Goal: Check status: Check status

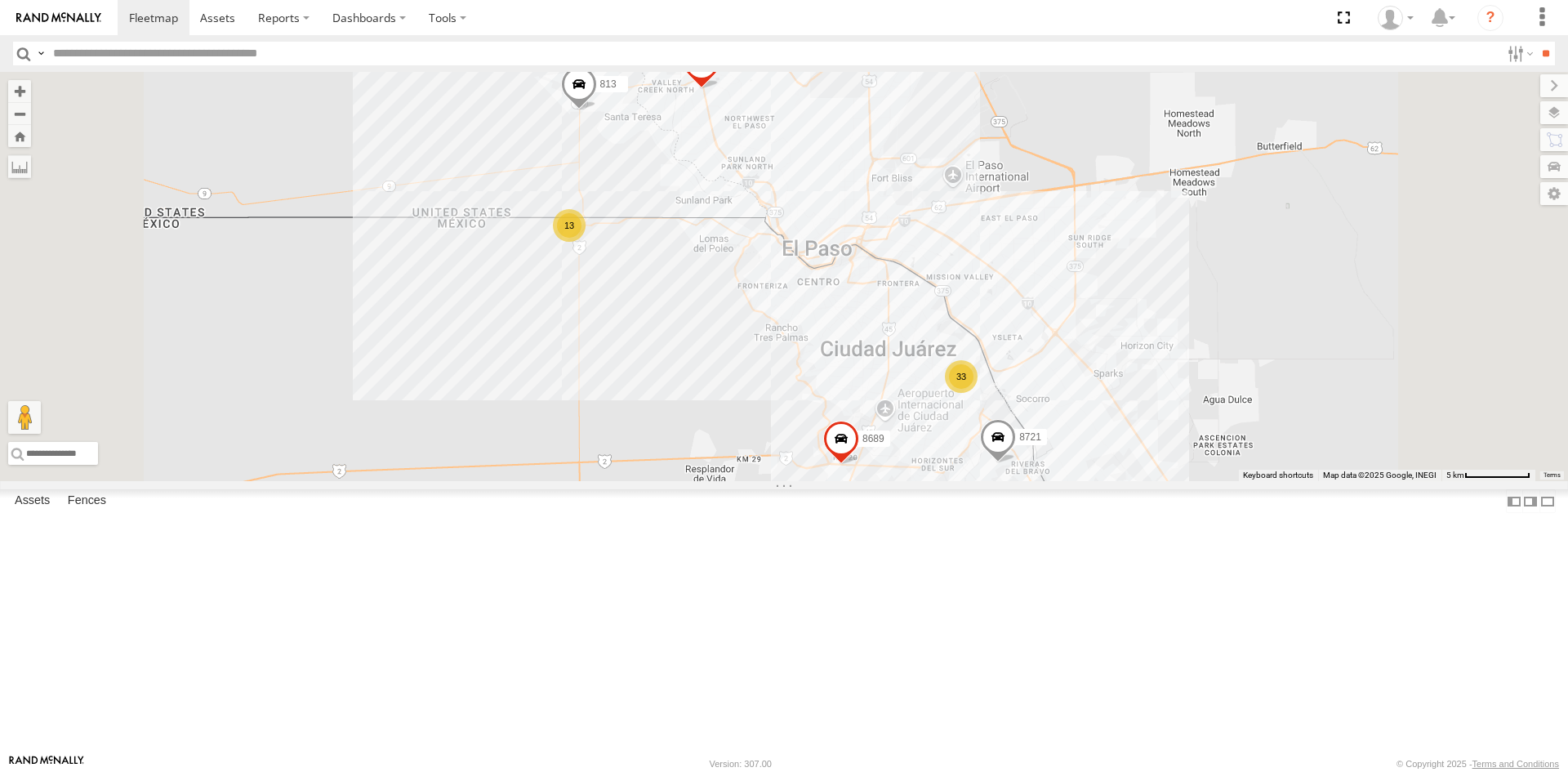
drag, startPoint x: 82, startPoint y: 187, endPoint x: 854, endPoint y: 311, distance: 781.9
click at [0, 0] on div "813" at bounding box center [0, 0] width 0 height 0
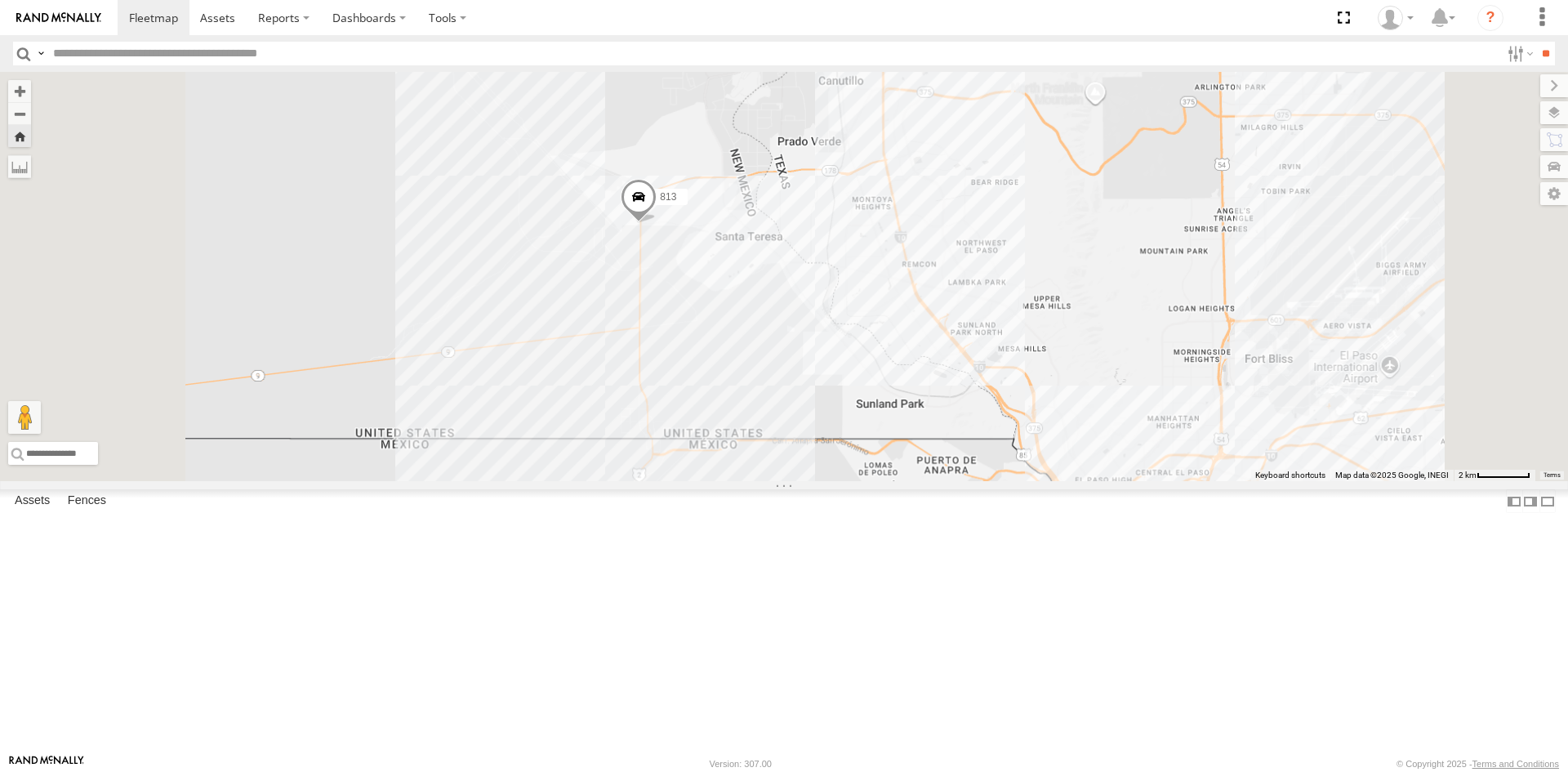
drag, startPoint x: 992, startPoint y: 425, endPoint x: 853, endPoint y: 320, distance: 174.2
click at [857, 323] on div "813" at bounding box center [784, 276] width 1568 height 409
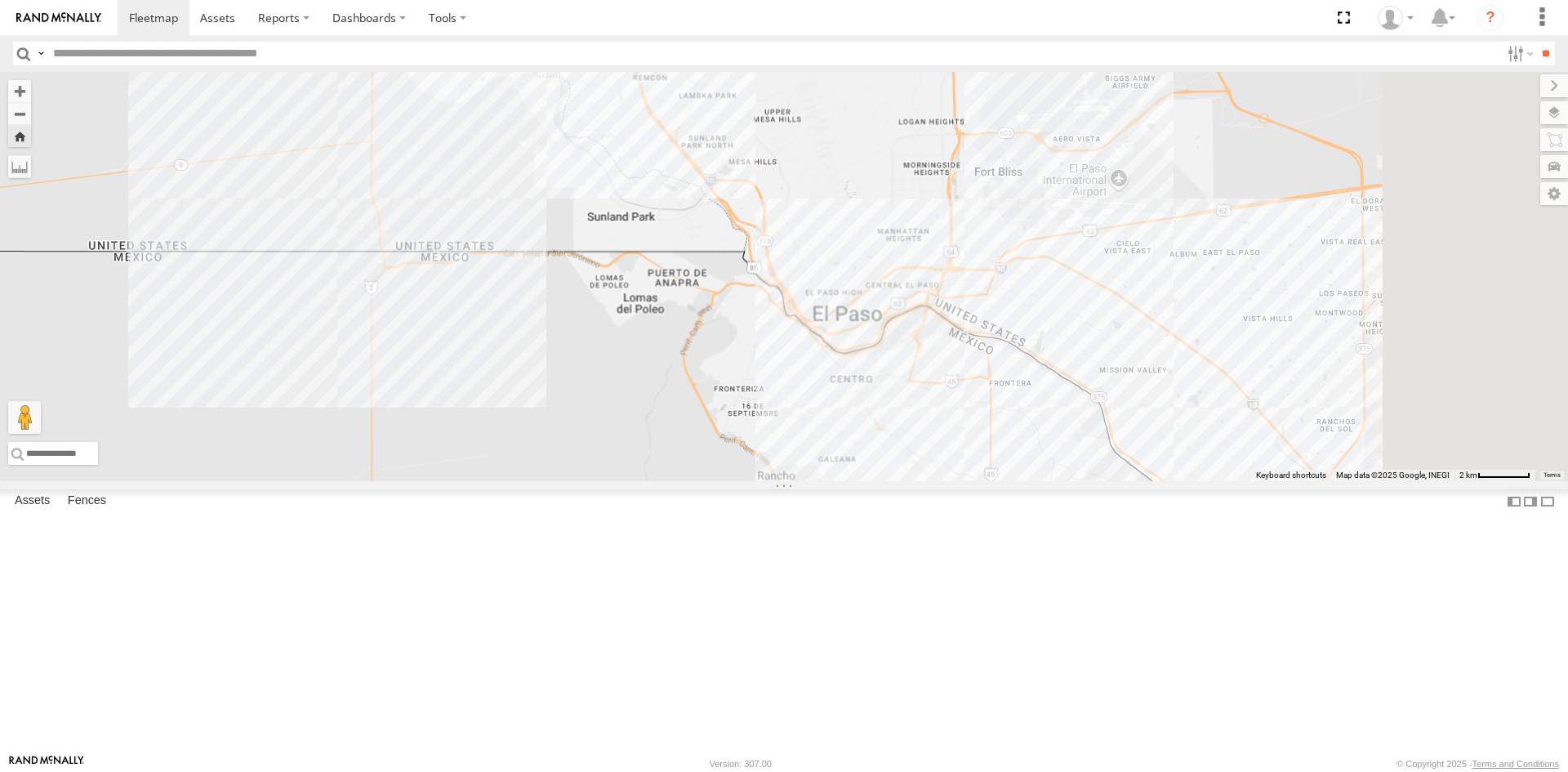
drag, startPoint x: 911, startPoint y: 370, endPoint x: 905, endPoint y: 362, distance: 10.0
click at [905, 362] on div "813" at bounding box center [784, 276] width 1568 height 409
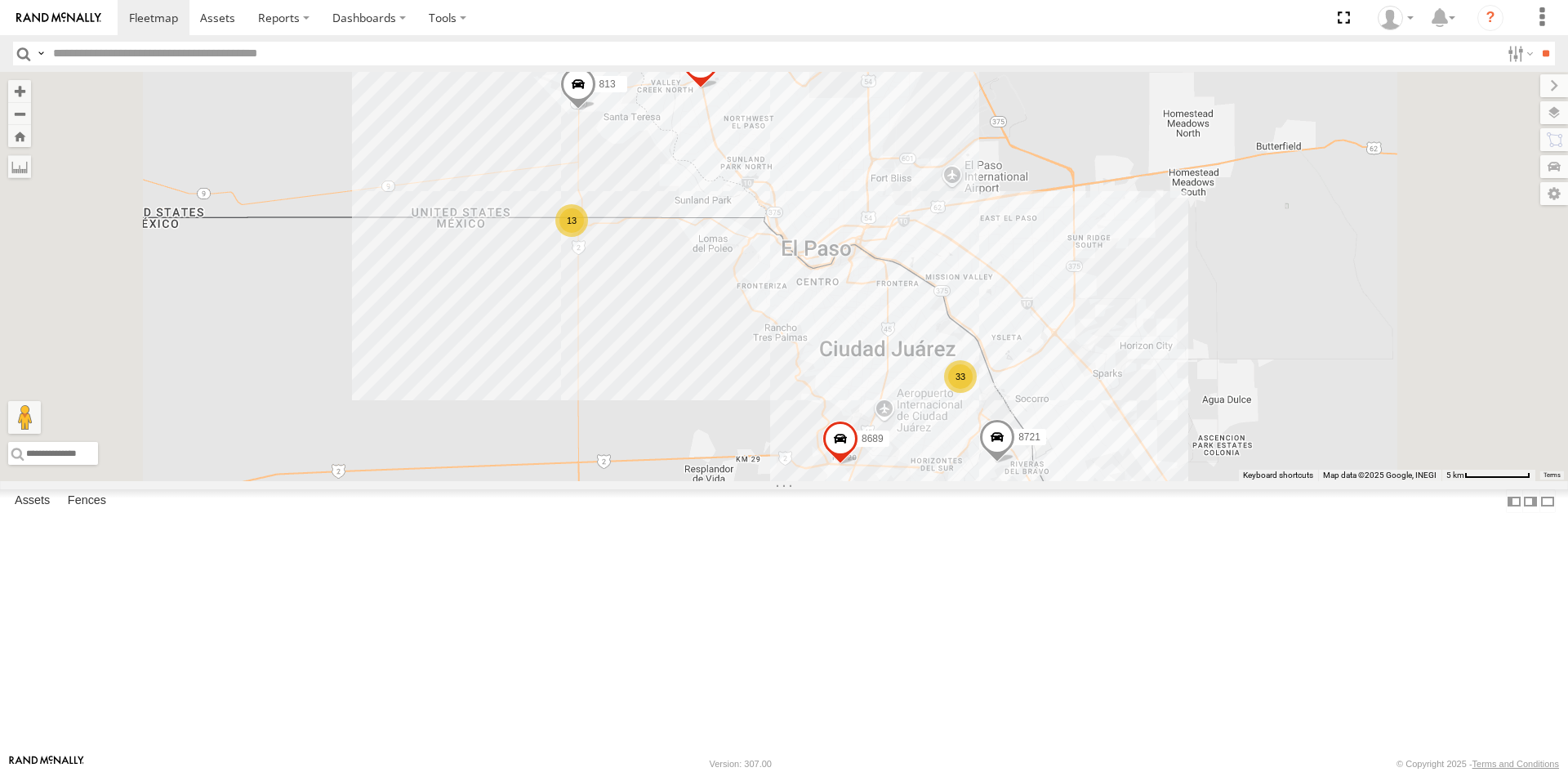
click at [0, 0] on div "813" at bounding box center [0, 0] width 0 height 0
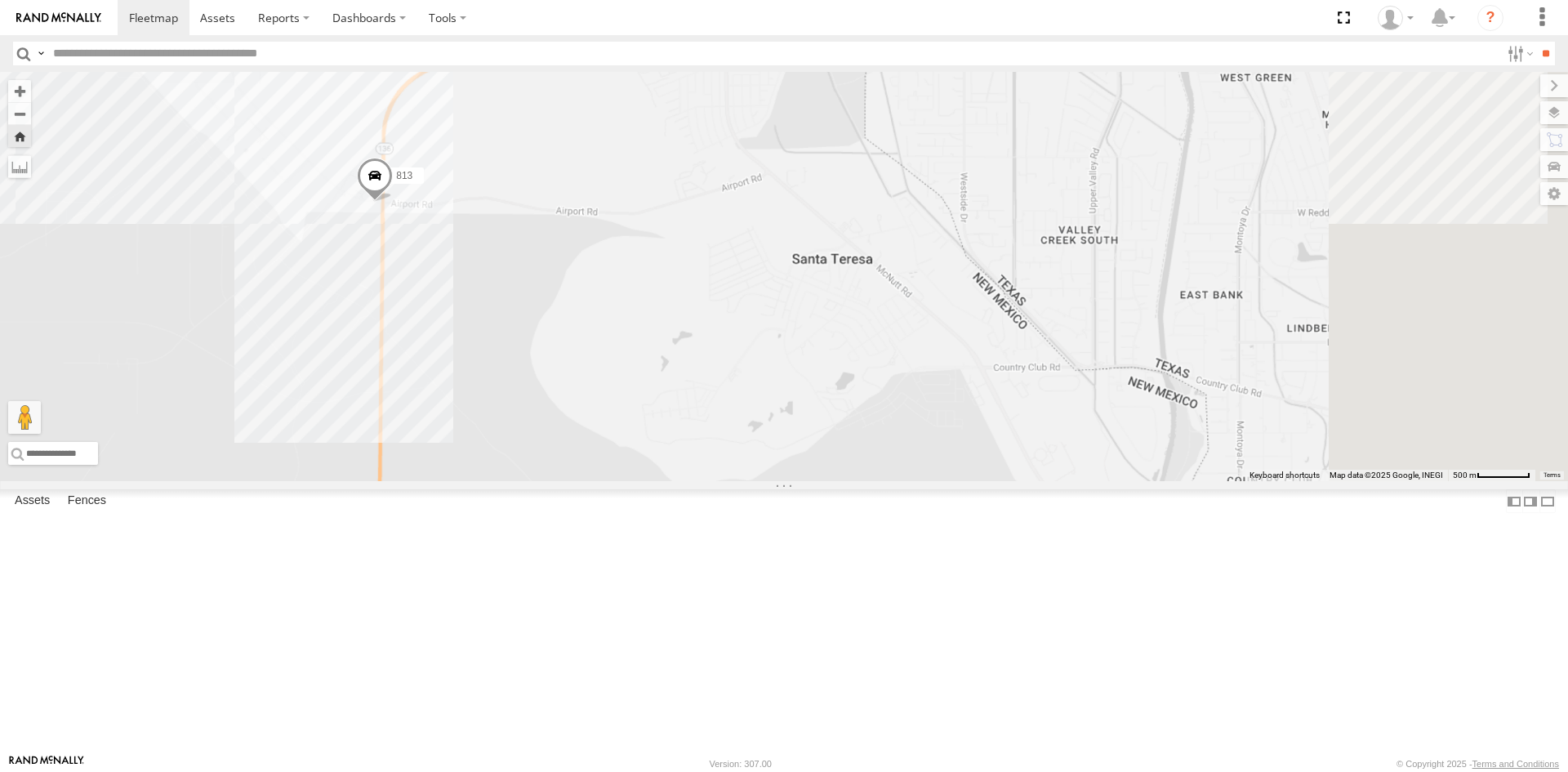
drag, startPoint x: 947, startPoint y: 545, endPoint x: 753, endPoint y: 382, distance: 253.4
click at [753, 390] on div "813" at bounding box center [784, 276] width 1568 height 409
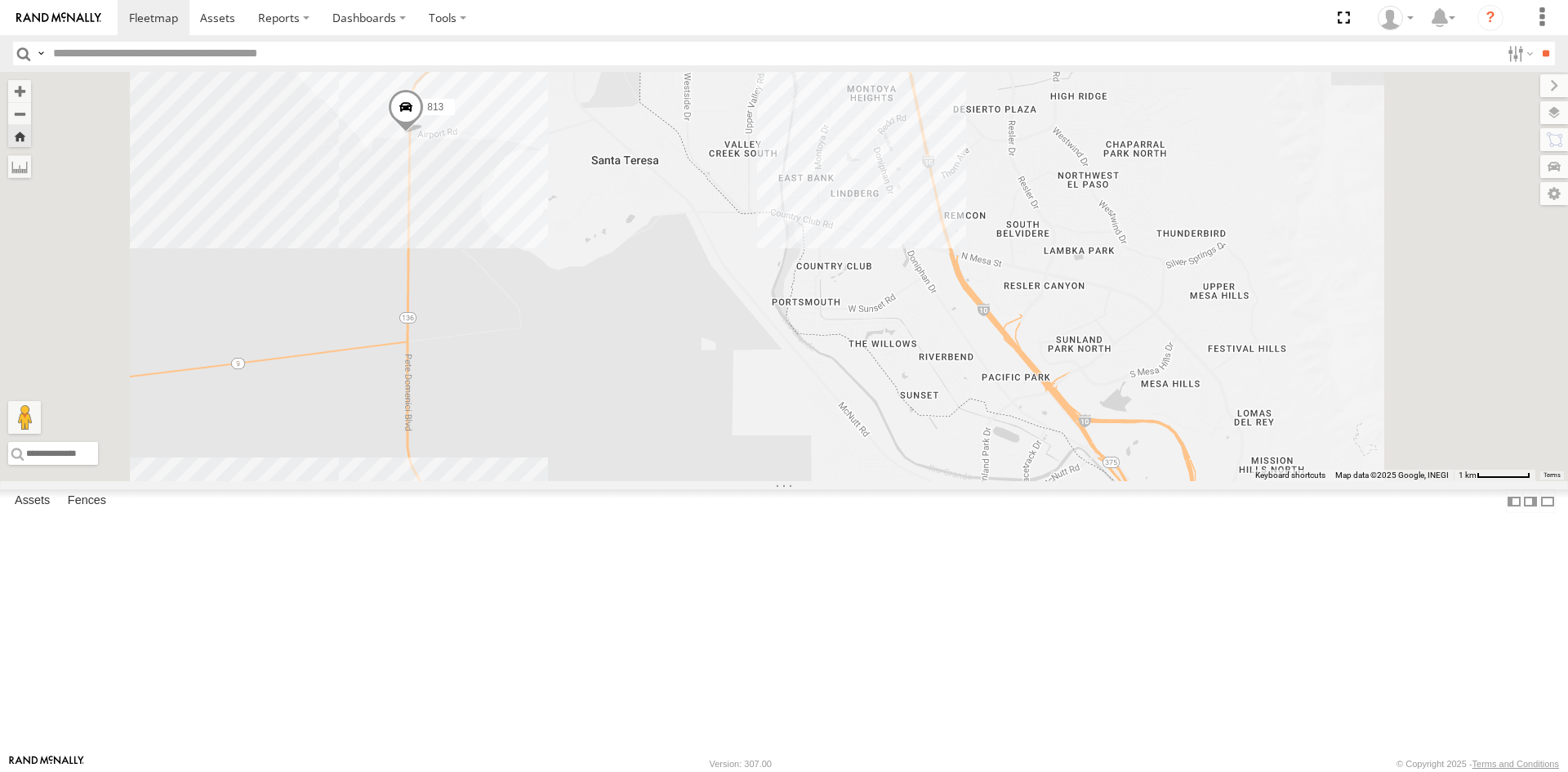
drag, startPoint x: 831, startPoint y: 433, endPoint x: 787, endPoint y: 373, distance: 74.4
click at [787, 373] on div "813" at bounding box center [784, 276] width 1568 height 409
